Goal: Navigation & Orientation: Find specific page/section

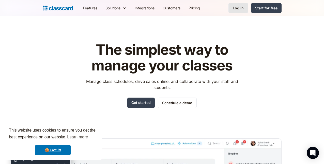
click at [244, 10] on div "Log in" at bounding box center [238, 7] width 11 height 5
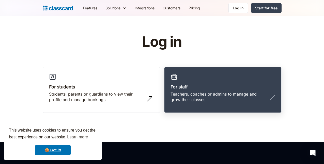
click at [211, 85] on h3 "For staff" at bounding box center [222, 87] width 105 height 7
